Goal: Navigation & Orientation: Find specific page/section

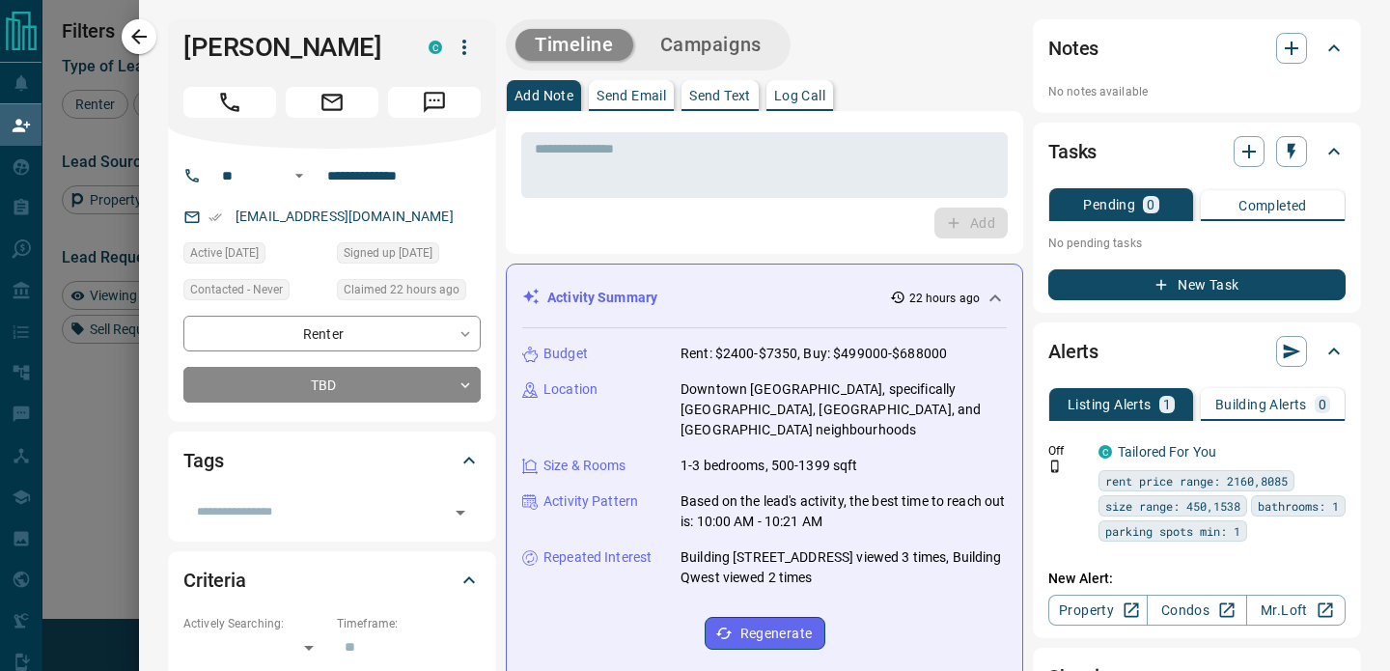
scroll to position [506, 992]
click at [96, 123] on div at bounding box center [695, 335] width 1390 height 671
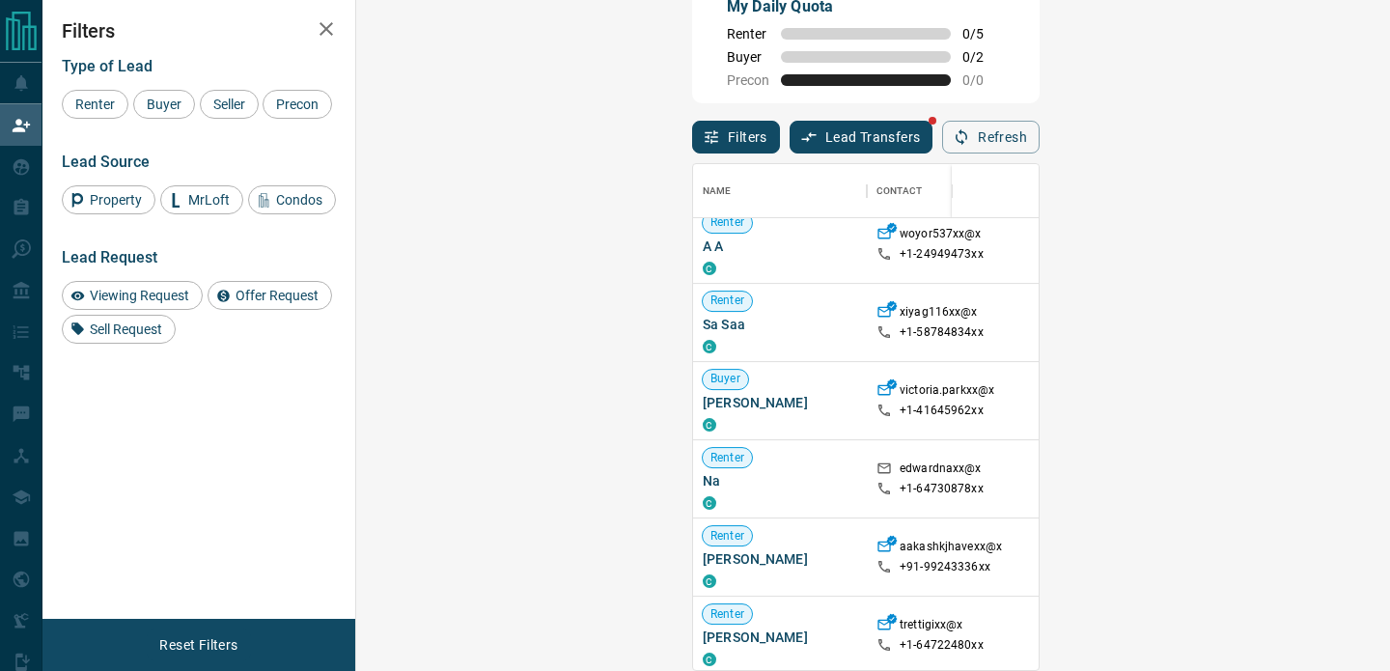
scroll to position [649, 0]
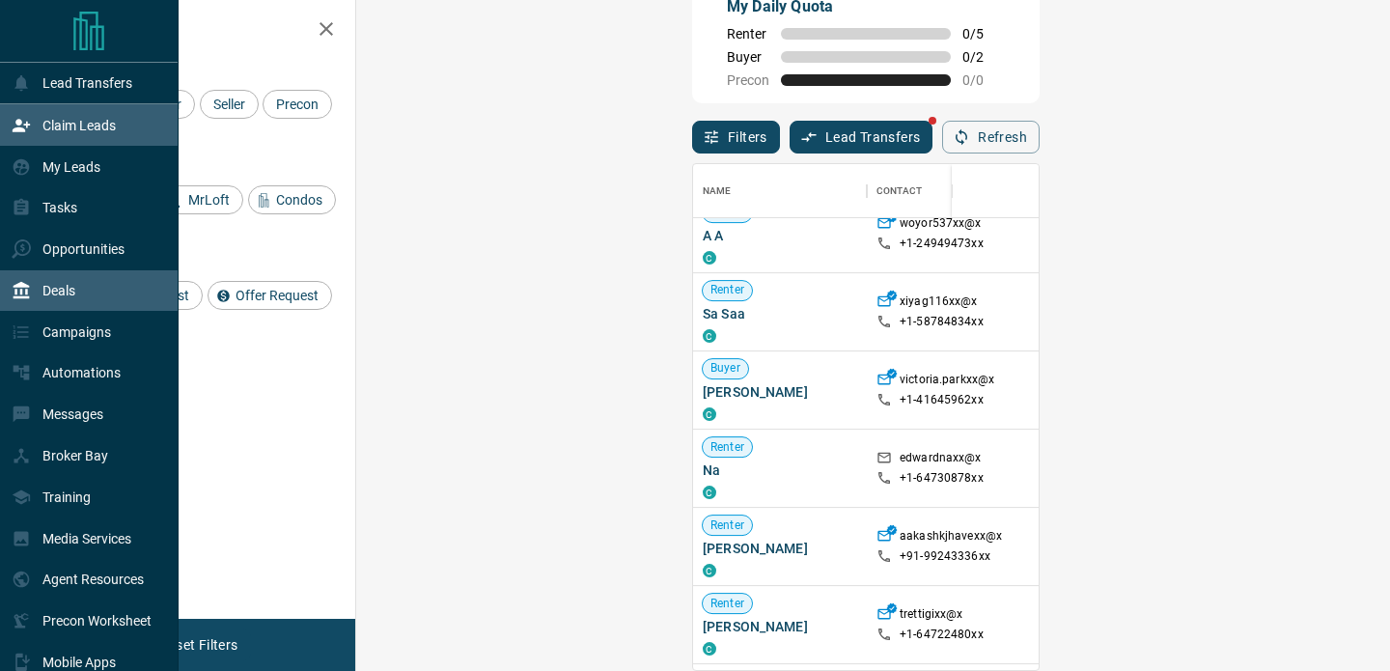
click at [20, 295] on icon at bounding box center [22, 290] width 16 height 17
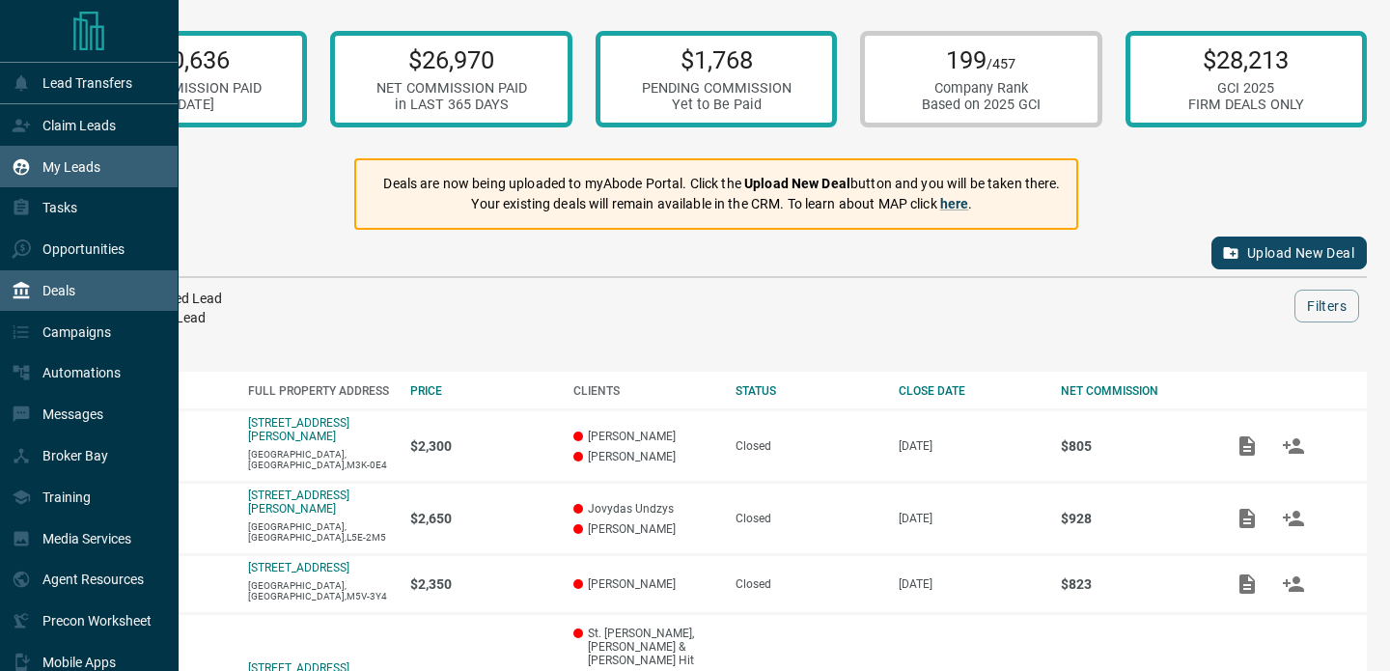
click at [21, 163] on icon at bounding box center [22, 166] width 16 height 16
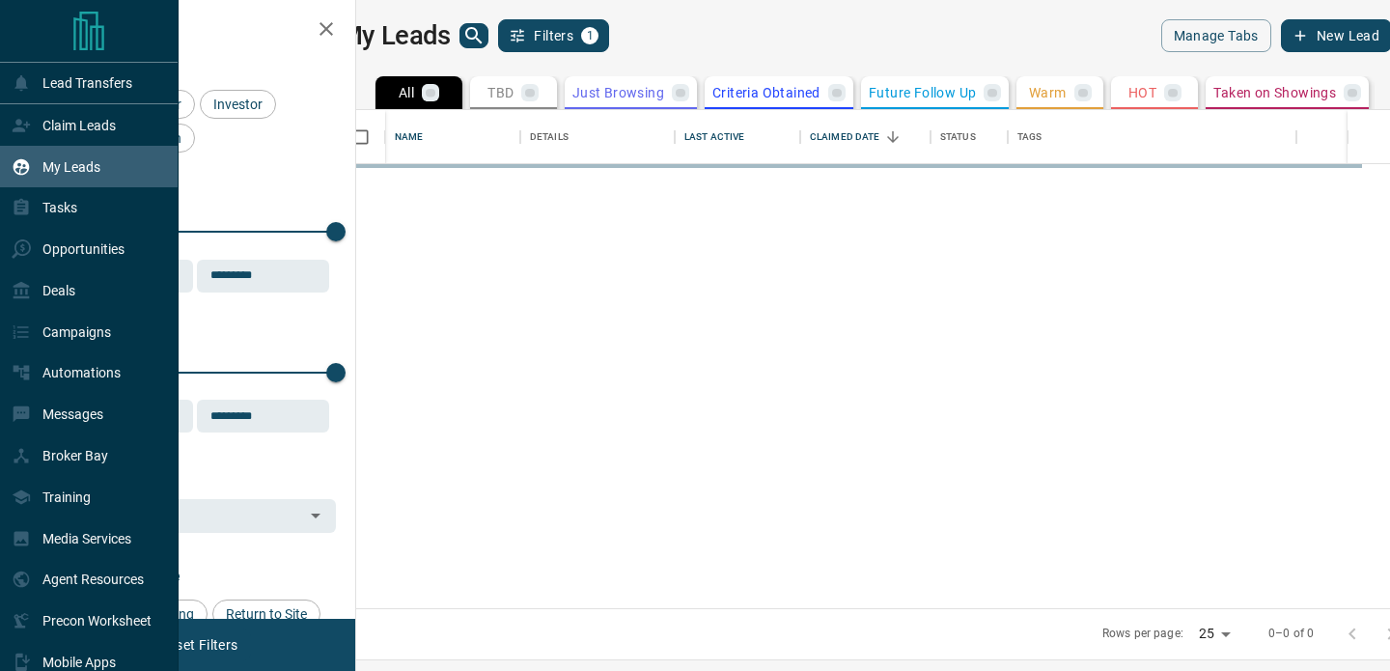
scroll to position [498, 1025]
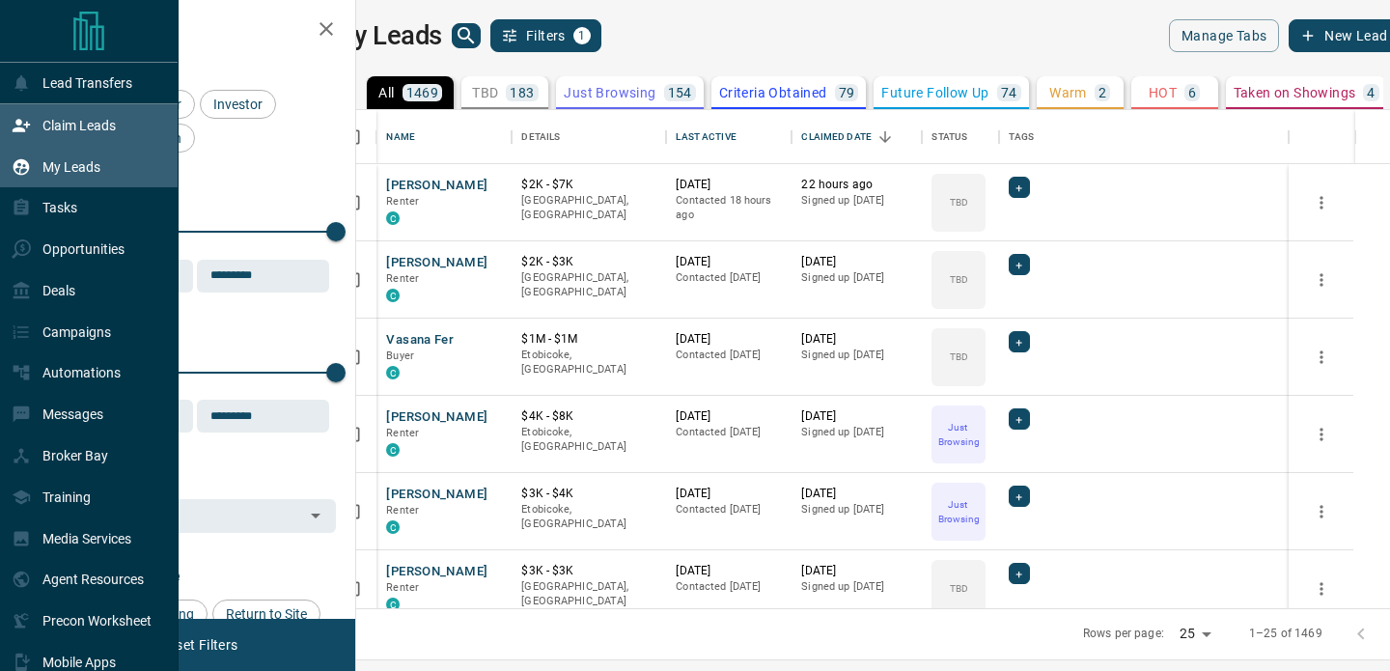
click at [24, 114] on div "Claim Leads" at bounding box center [64, 125] width 104 height 32
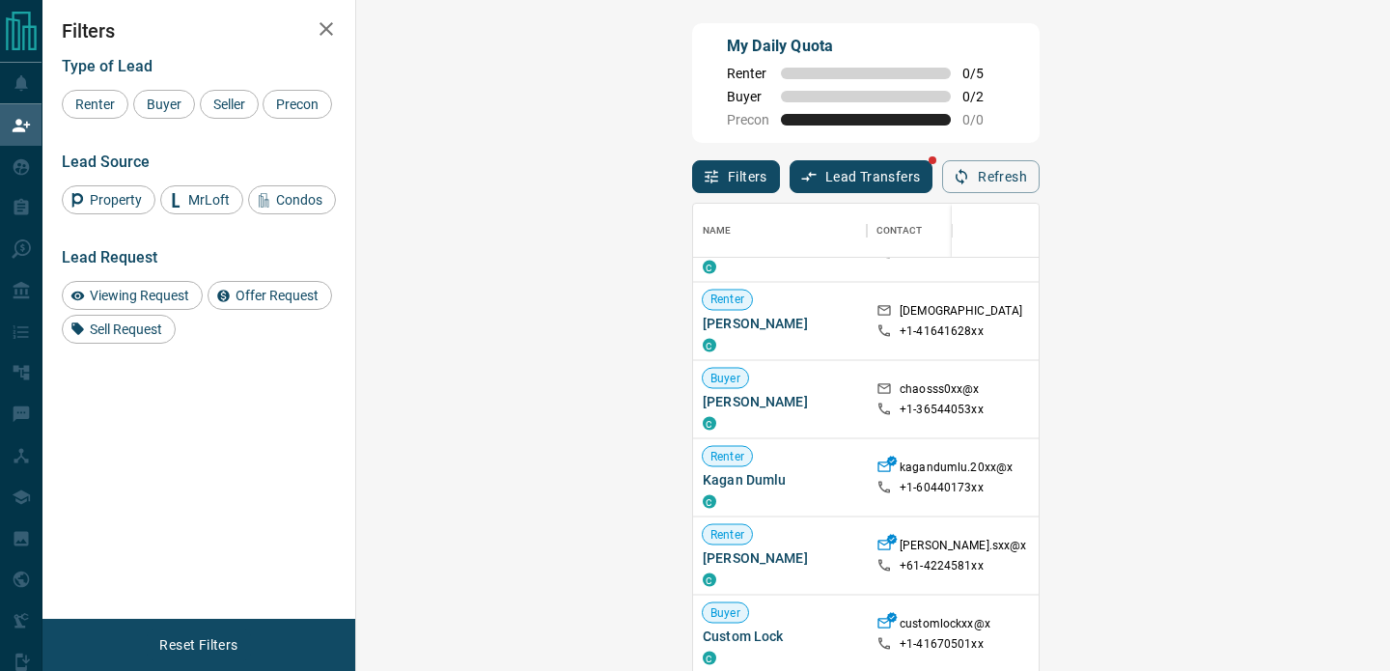
scroll to position [2792, 0]
